Goal: Check status: Check status

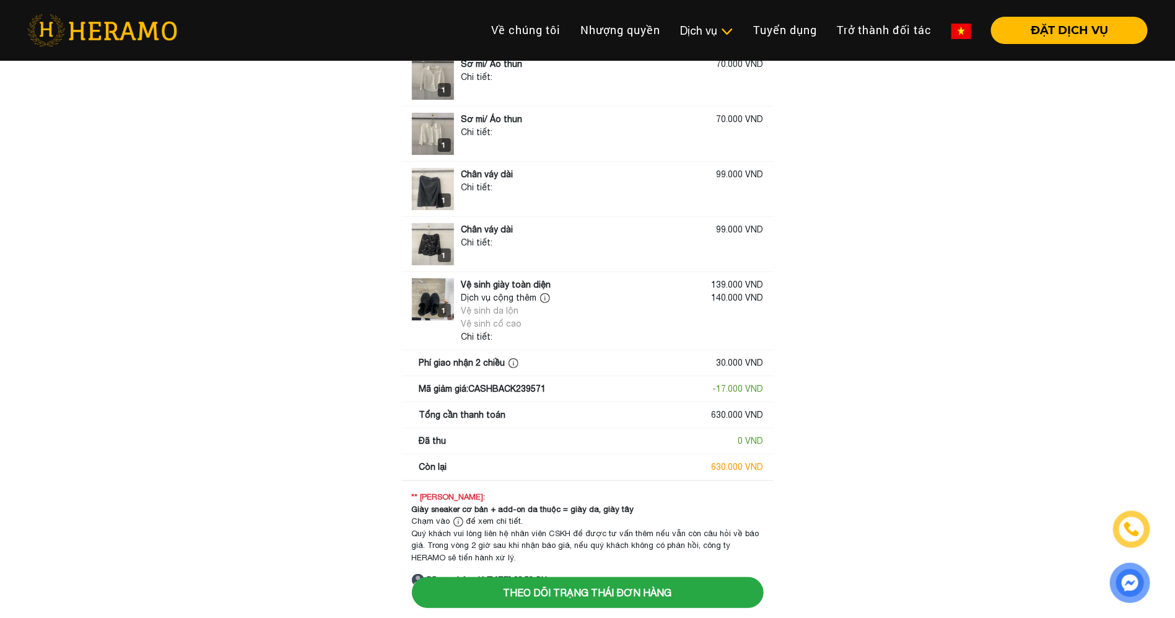
scroll to position [90, 0]
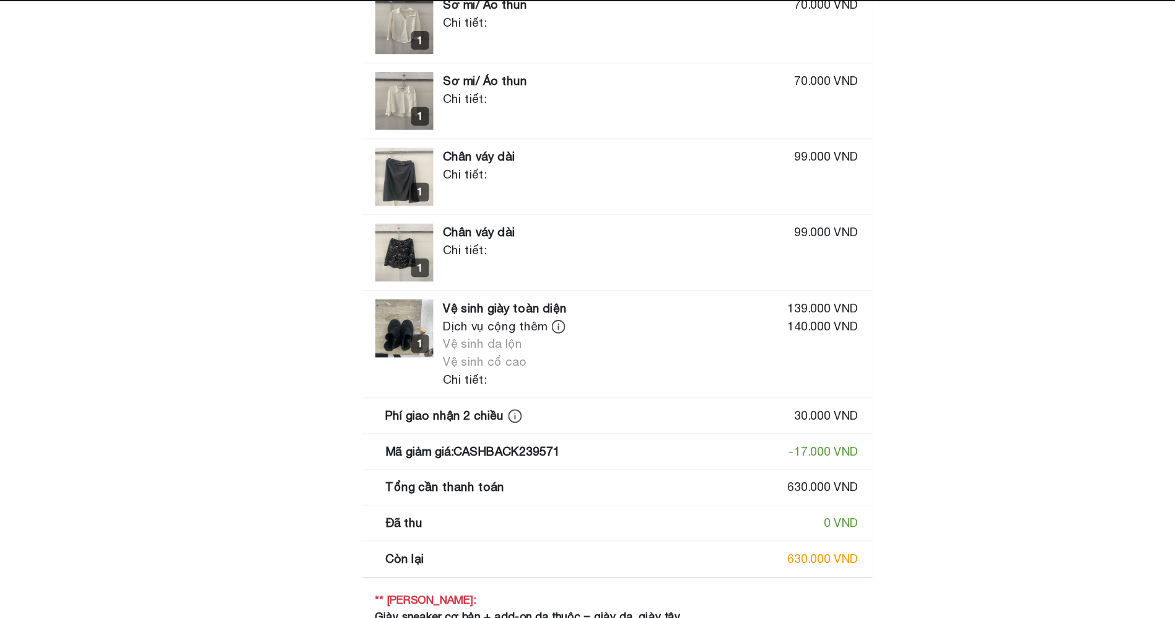
click at [686, 146] on div "Sơ mi/ Áo thun 70.000 VND Chi tiết:" at bounding box center [609, 133] width 310 height 42
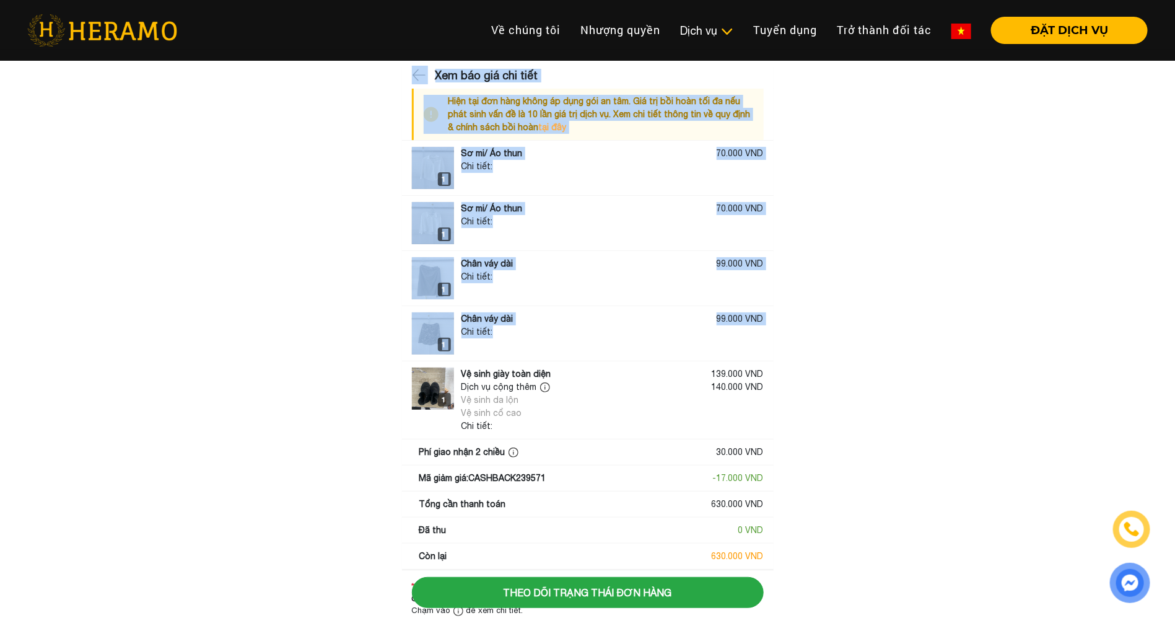
drag, startPoint x: 387, startPoint y: 79, endPoint x: 1028, endPoint y: 320, distance: 684.9
click at [1028, 320] on main "Xem báo giá chi tiết Hiện tại đơn hàng không áp dụng gói an tâm. Giá trị bồi ho…" at bounding box center [587, 371] width 1175 height 608
